Goal: Information Seeking & Learning: Learn about a topic

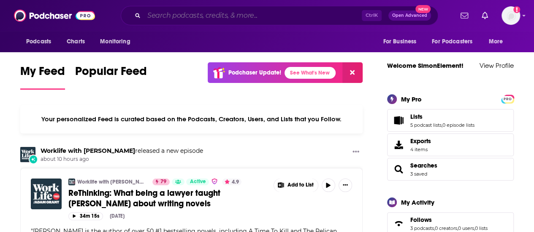
click at [262, 11] on input "Search podcasts, credits, & more..." at bounding box center [253, 15] width 218 height 13
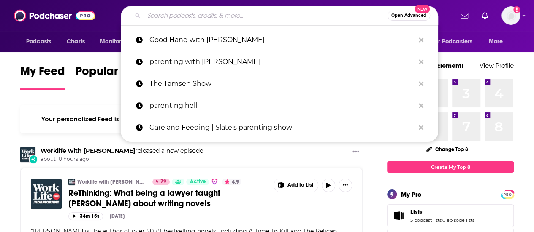
paste input "Tamsen Show"
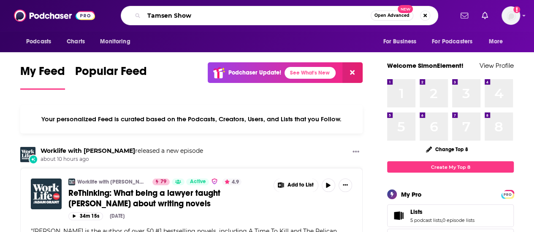
type input "Tamsen Show"
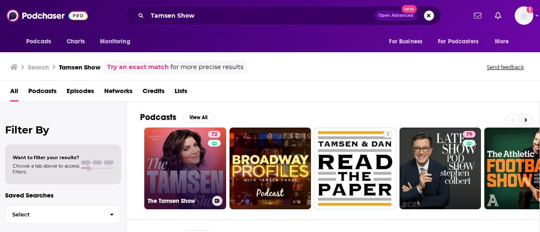
click at [193, 156] on link "72 The Tamsen Show" at bounding box center [185, 169] width 82 height 82
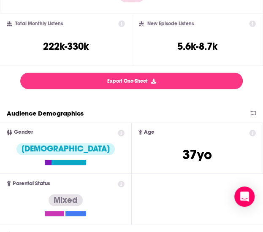
scroll to position [211, 0]
